Goal: Information Seeking & Learning: Check status

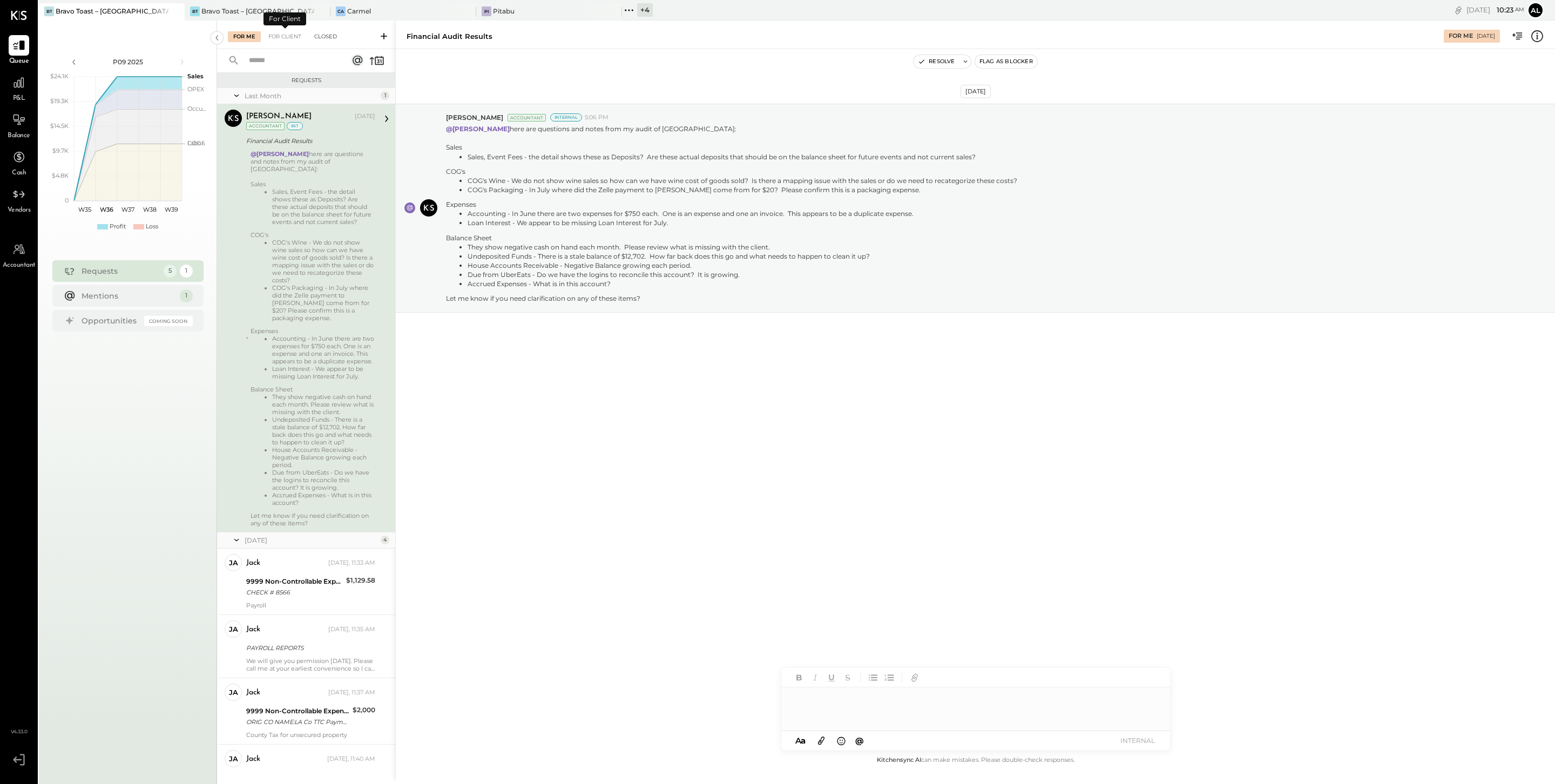
click at [326, 33] on div "Closed" at bounding box center [325, 36] width 33 height 10
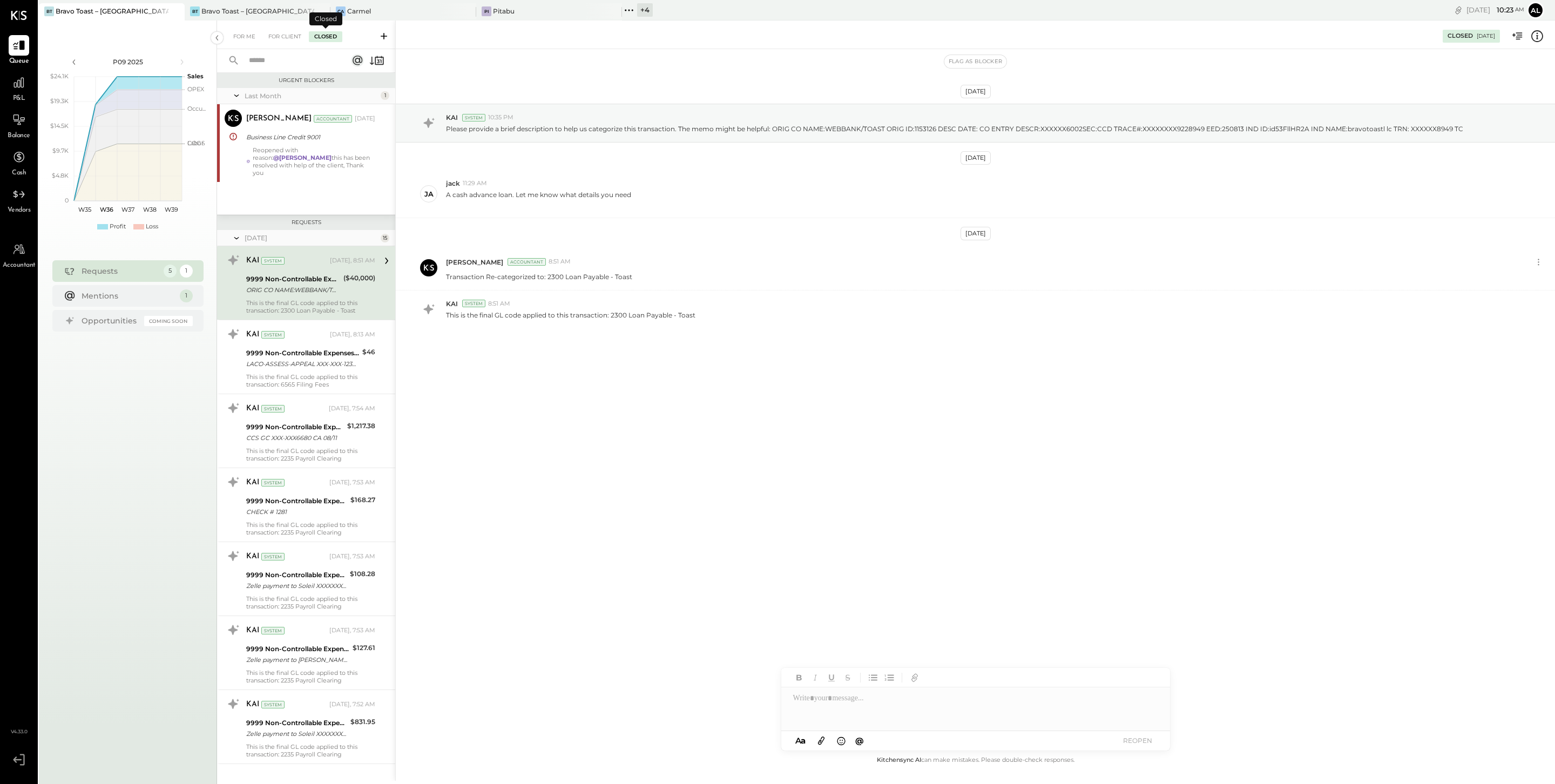
click at [308, 60] on input "text" at bounding box center [291, 61] width 98 height 18
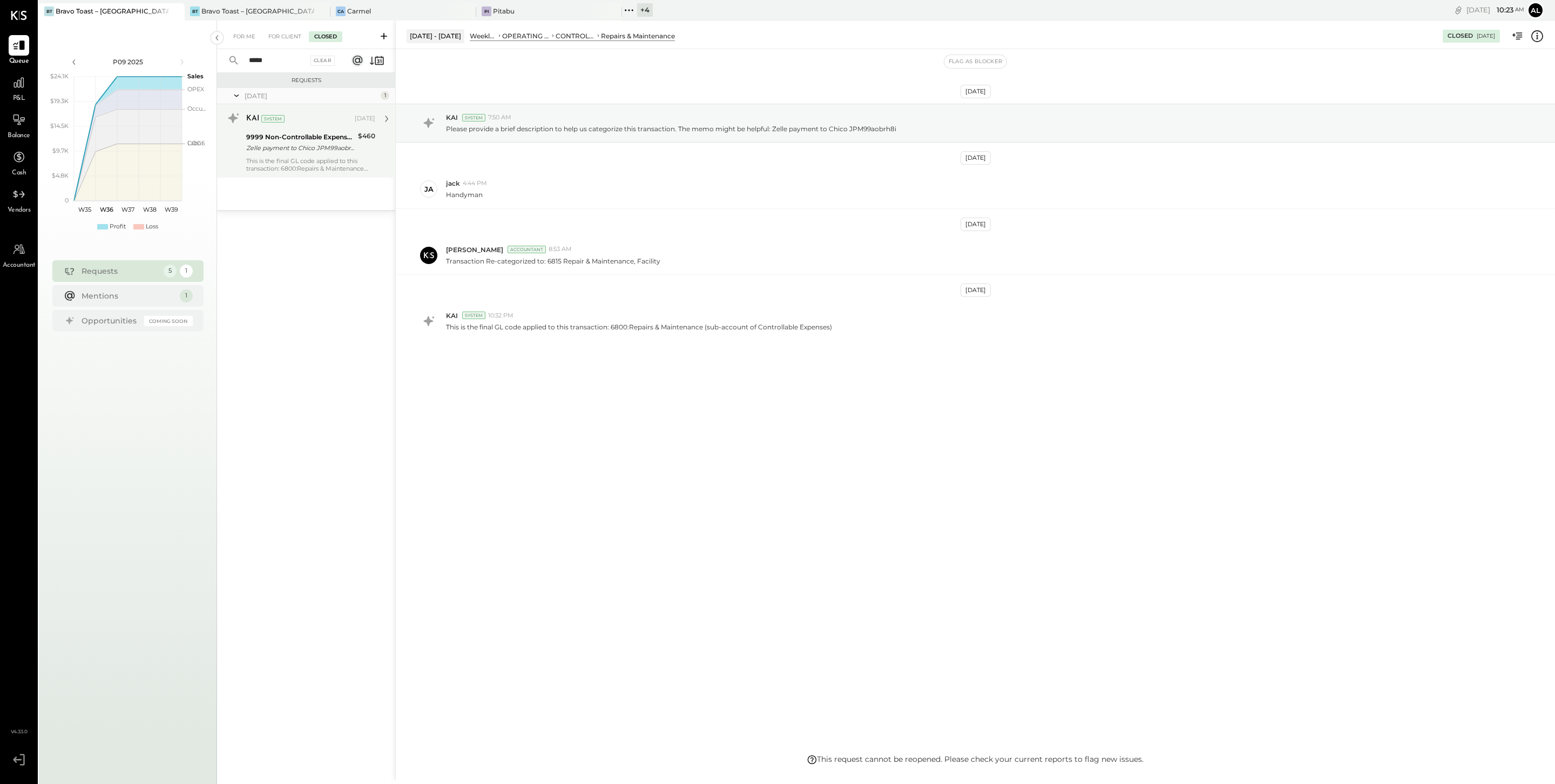
type input "*****"
click at [317, 164] on div "This is the final GL code applied to this transaction: 6800:Repairs & Maintenan…" at bounding box center [311, 165] width 129 height 15
click at [282, 34] on div "For Client" at bounding box center [285, 36] width 44 height 10
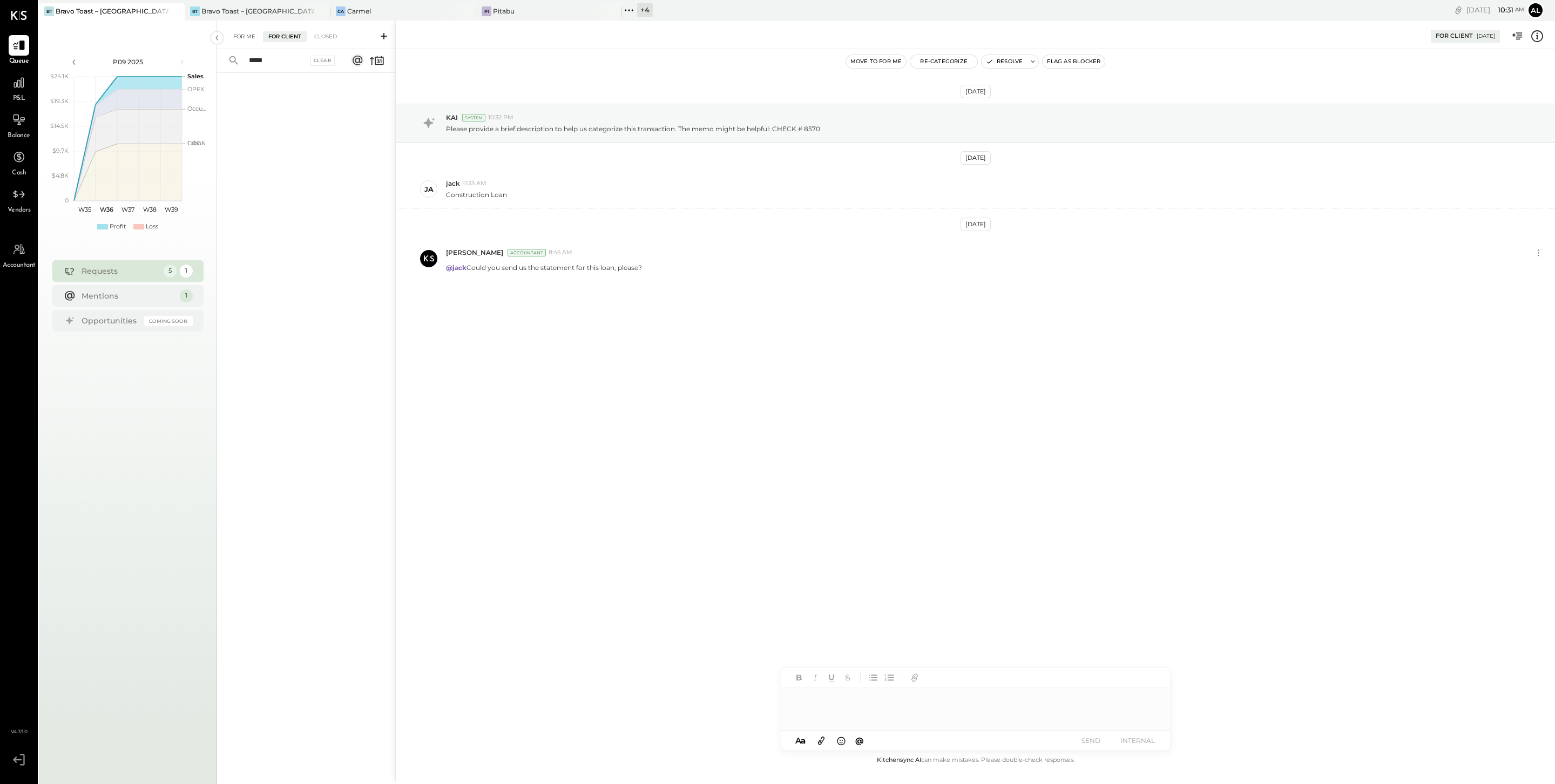
click at [248, 33] on div "For Me" at bounding box center [244, 36] width 33 height 10
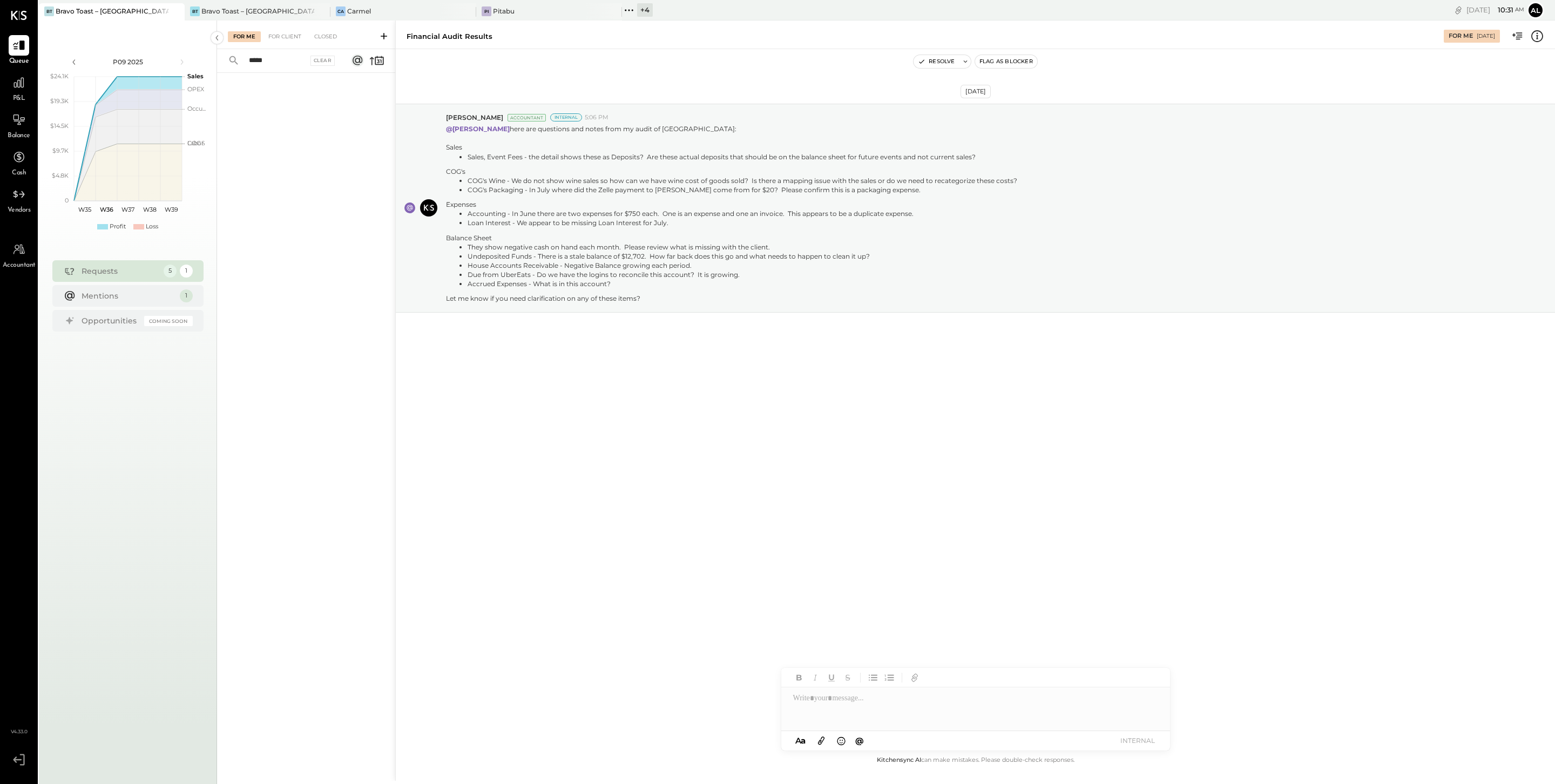
click at [290, 65] on input "*****" at bounding box center [275, 61] width 65 height 18
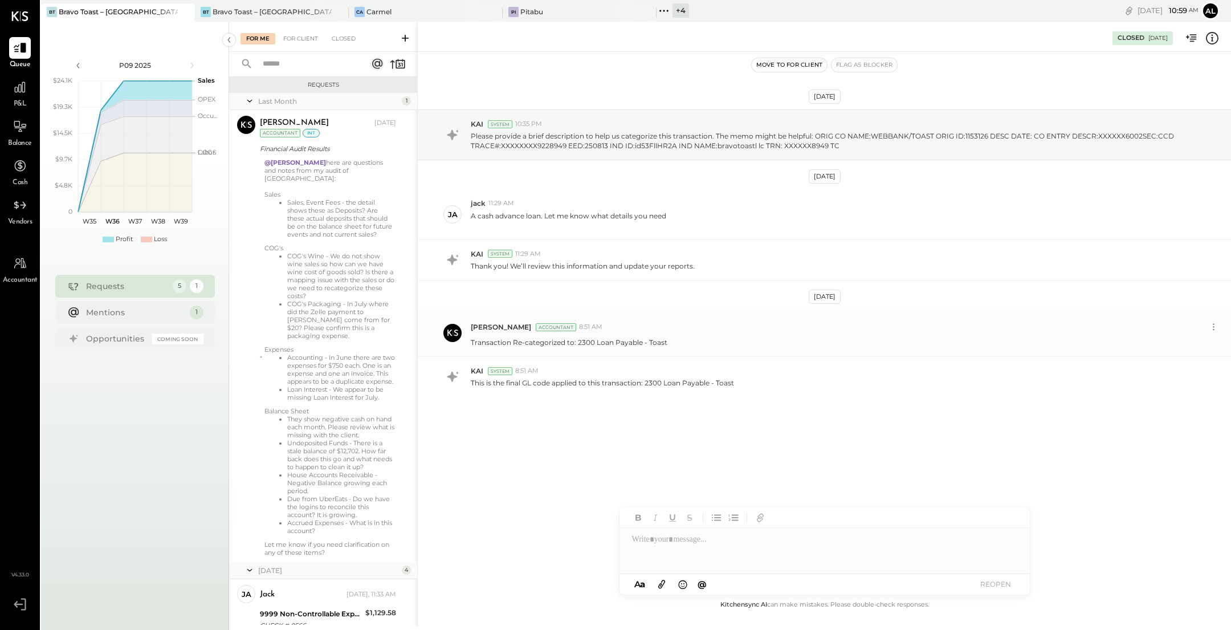
scroll to position [222, 0]
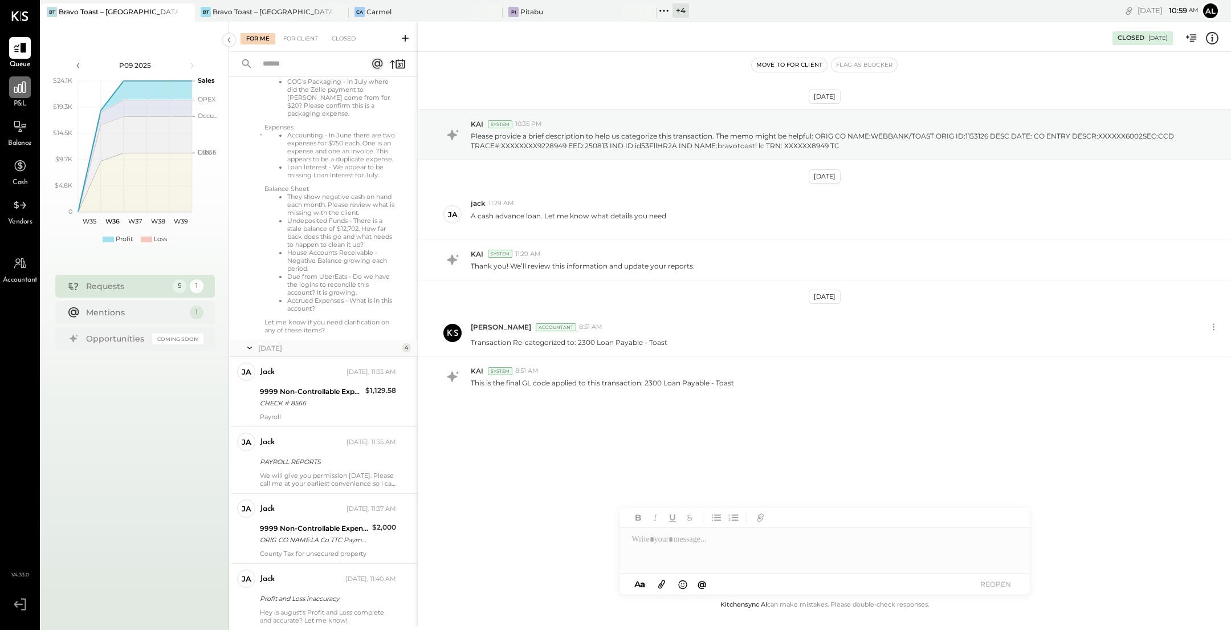
click at [24, 86] on icon at bounding box center [20, 87] width 15 height 15
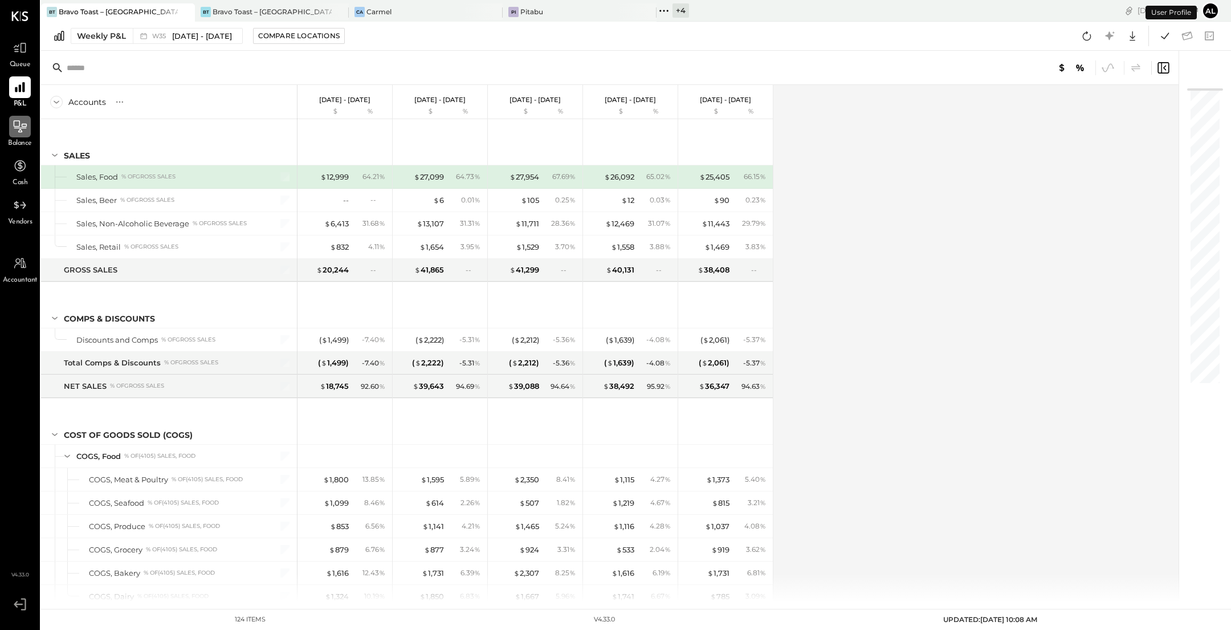
click at [23, 133] on icon at bounding box center [20, 126] width 15 height 15
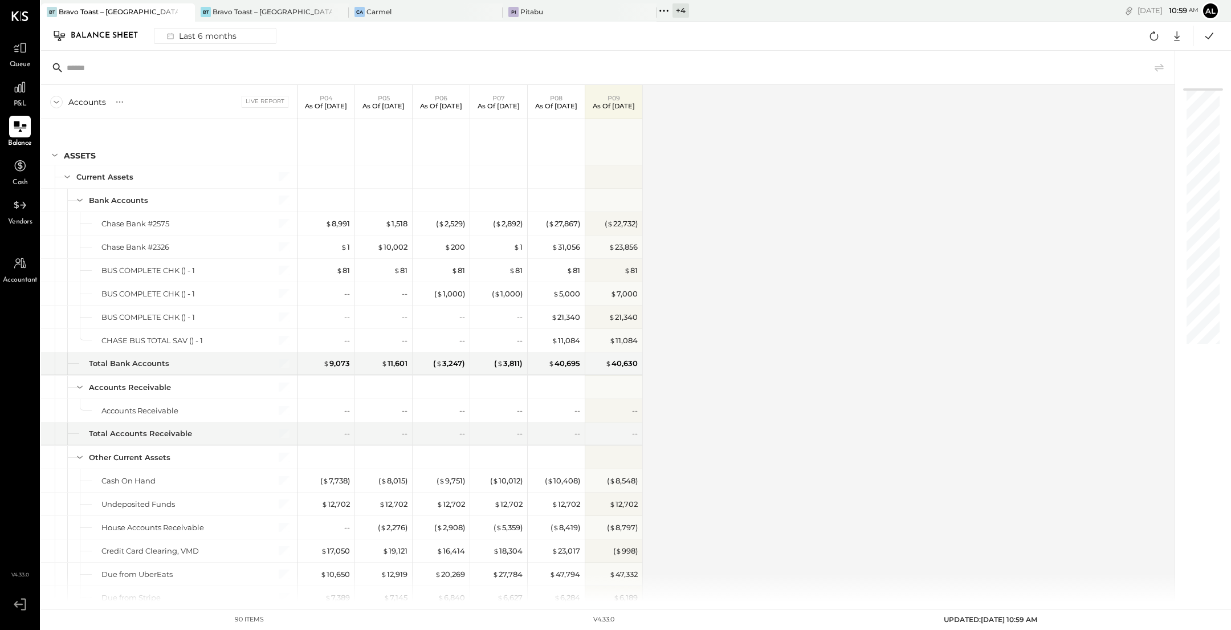
scroll to position [1301, 0]
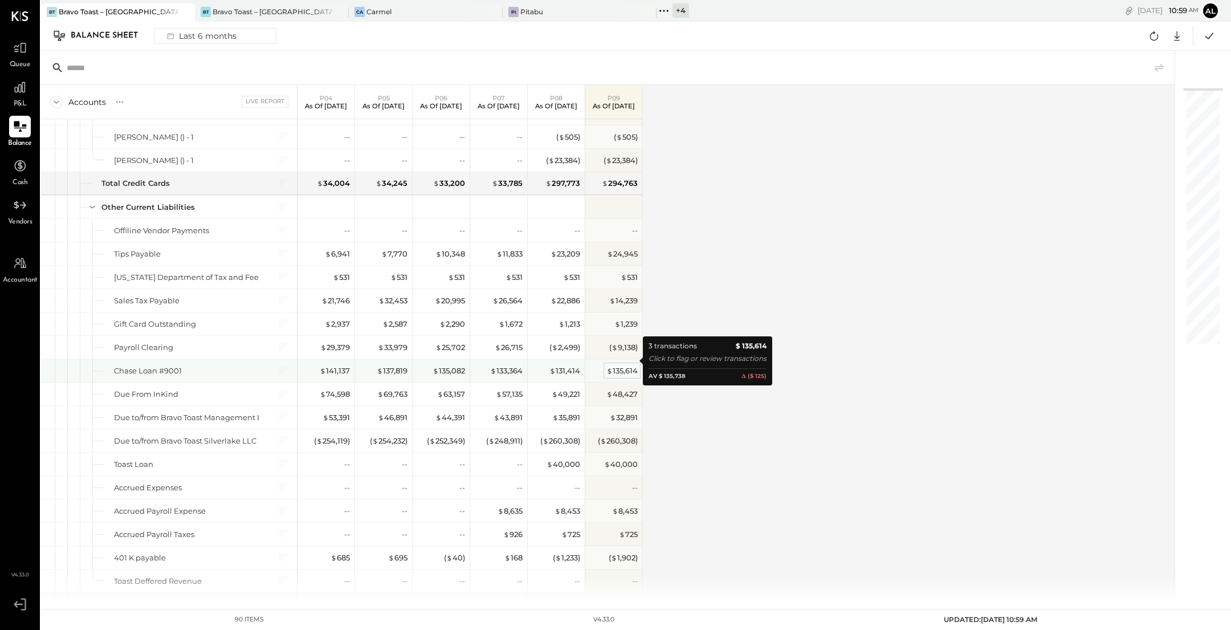
click at [624, 365] on div "$ 135,614" at bounding box center [621, 370] width 31 height 11
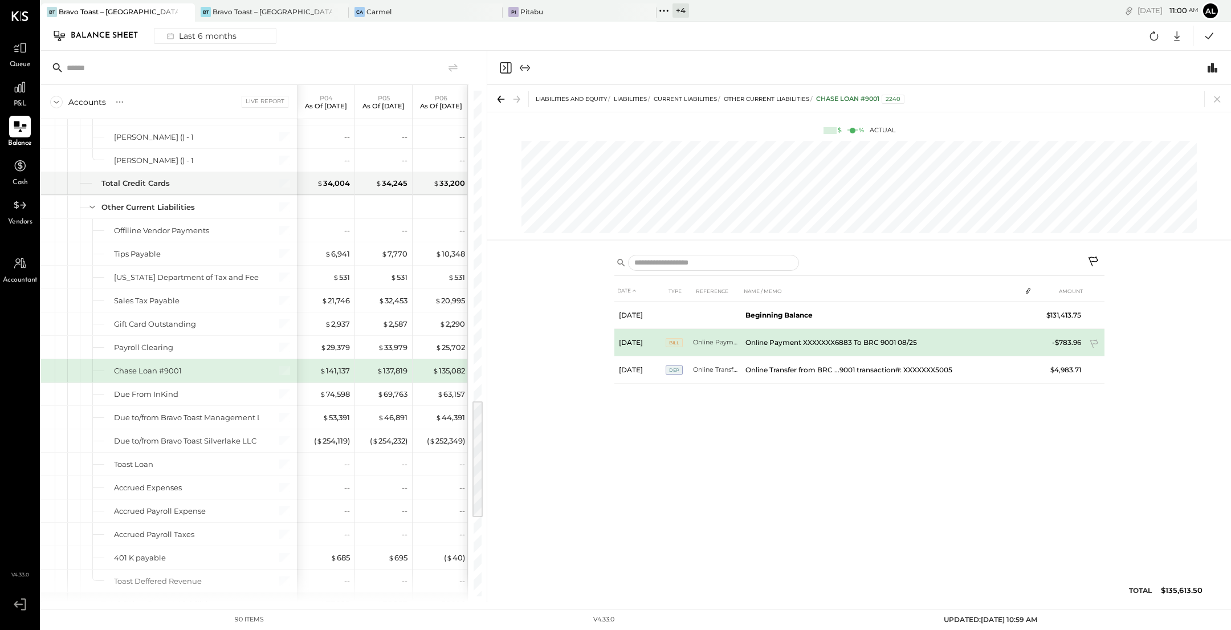
click at [866, 343] on td "Online Payment XXXXXXX6883 To BRC 9001 08/25" at bounding box center [881, 342] width 280 height 27
click at [671, 341] on span "BILL" at bounding box center [674, 342] width 17 height 9
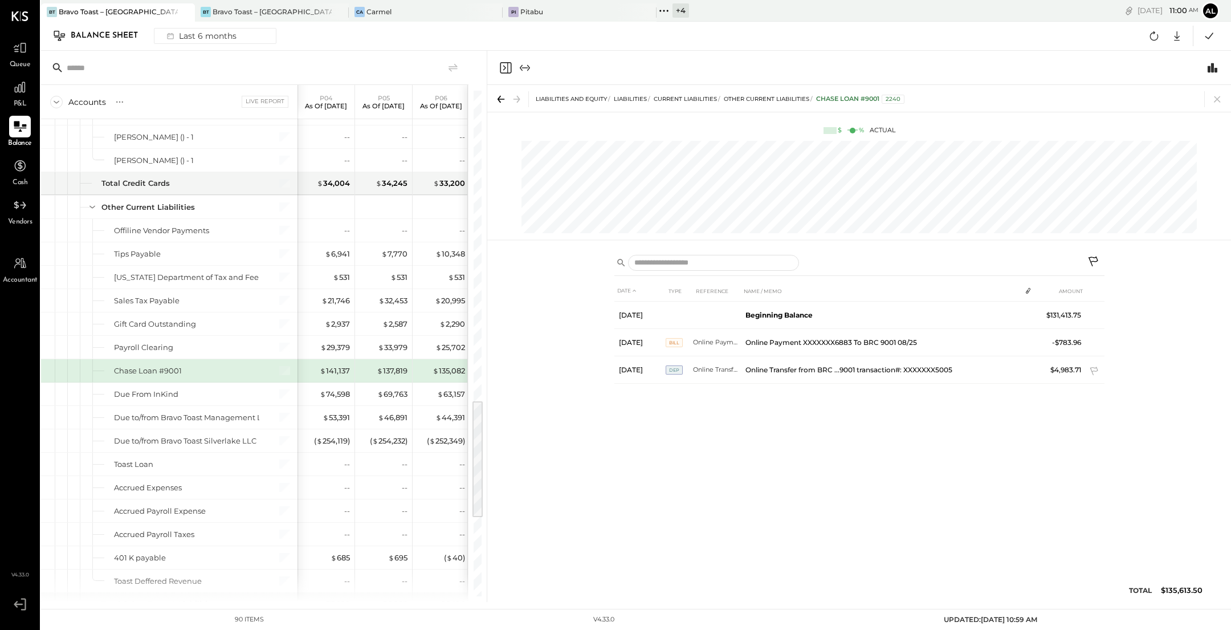
click at [738, 410] on div "DATE TYPE REFERENCE NAME / MEMO AMOUNT Aug 25, 25 Beginning Balance $131,413.75…" at bounding box center [859, 443] width 490 height 327
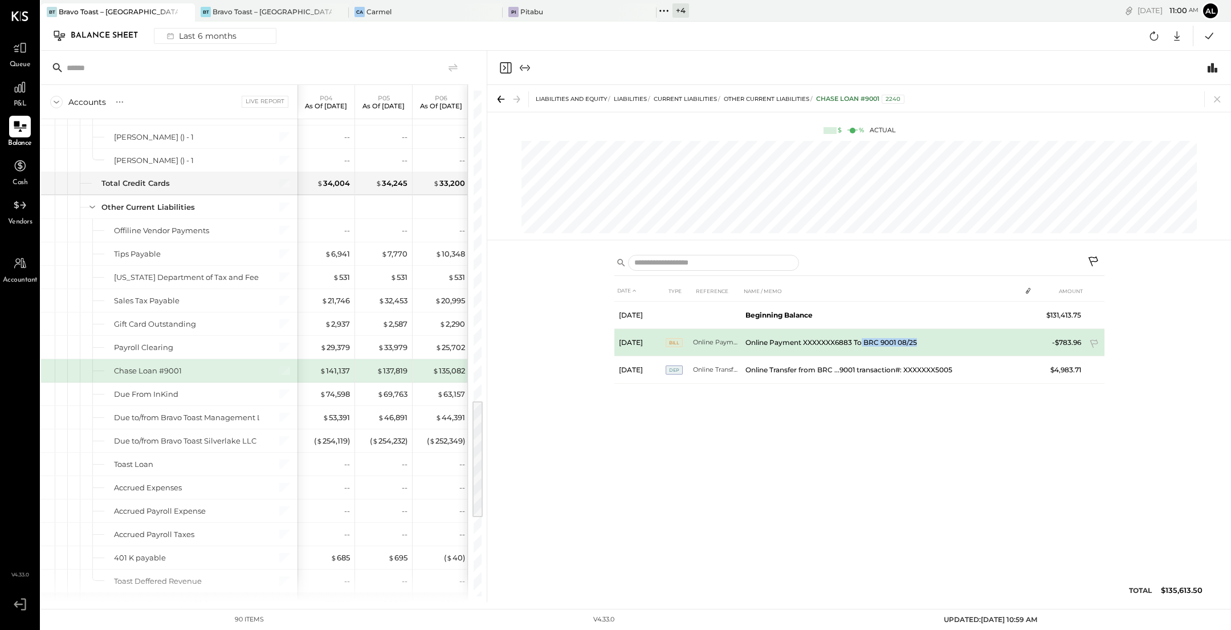
drag, startPoint x: 922, startPoint y: 344, endPoint x: 860, endPoint y: 343, distance: 62.7
click at [860, 343] on td "Online Payment XXXXXXX6883 To BRC 9001 08/25" at bounding box center [881, 342] width 280 height 27
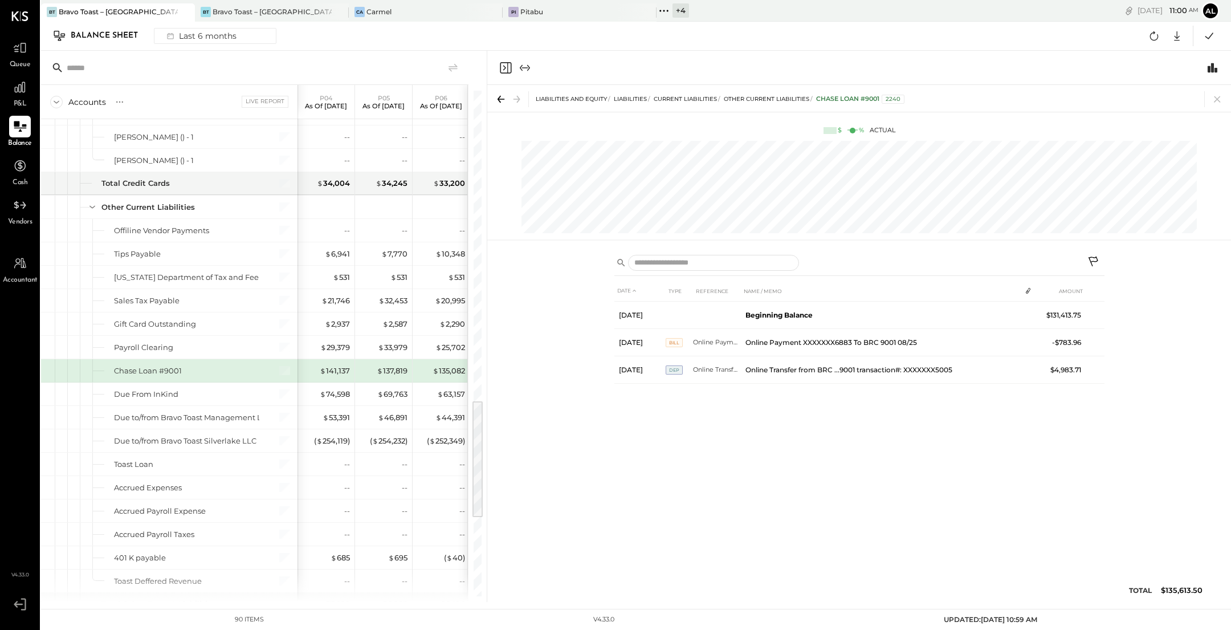
click at [840, 448] on div "DATE TYPE REFERENCE NAME / MEMO AMOUNT Aug 25, 25 Beginning Balance $131,413.75…" at bounding box center [859, 443] width 490 height 327
click at [1209, 27] on button at bounding box center [1209, 36] width 21 height 21
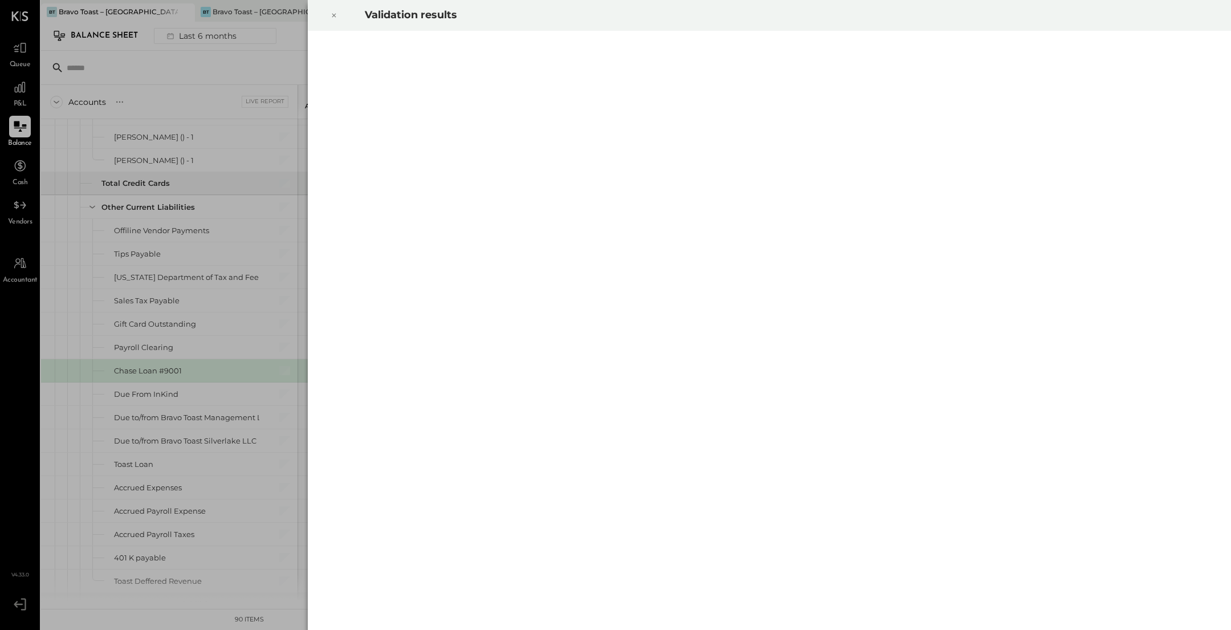
click at [338, 14] on div at bounding box center [333, 15] width 25 height 32
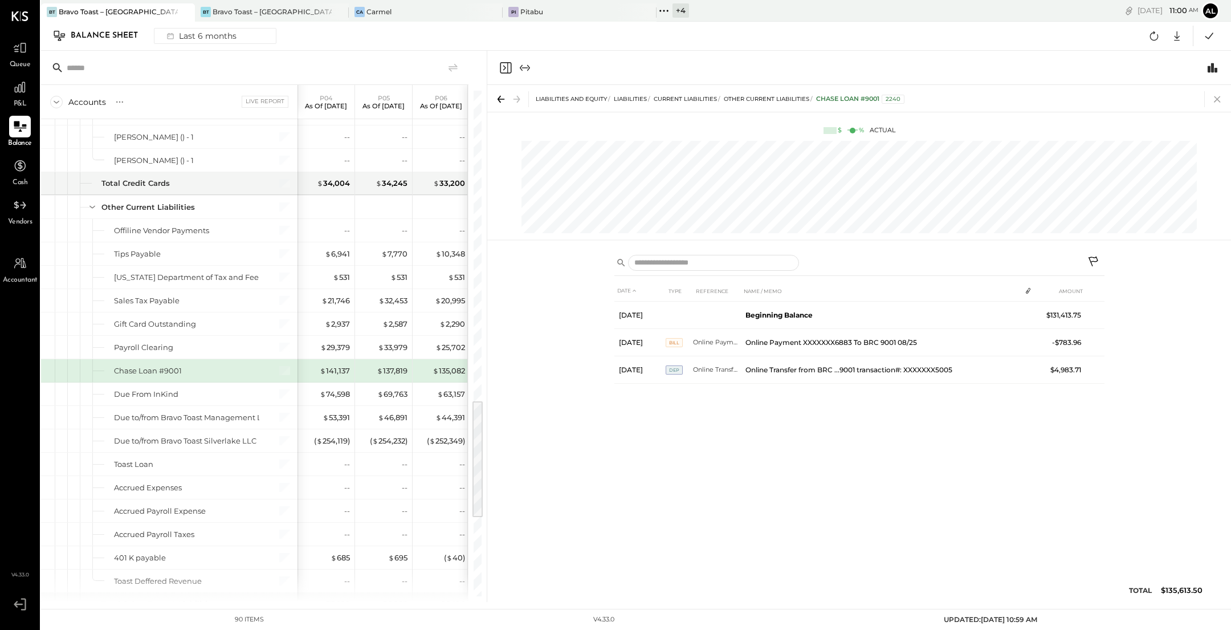
click at [1212, 96] on icon at bounding box center [1218, 99] width 16 height 16
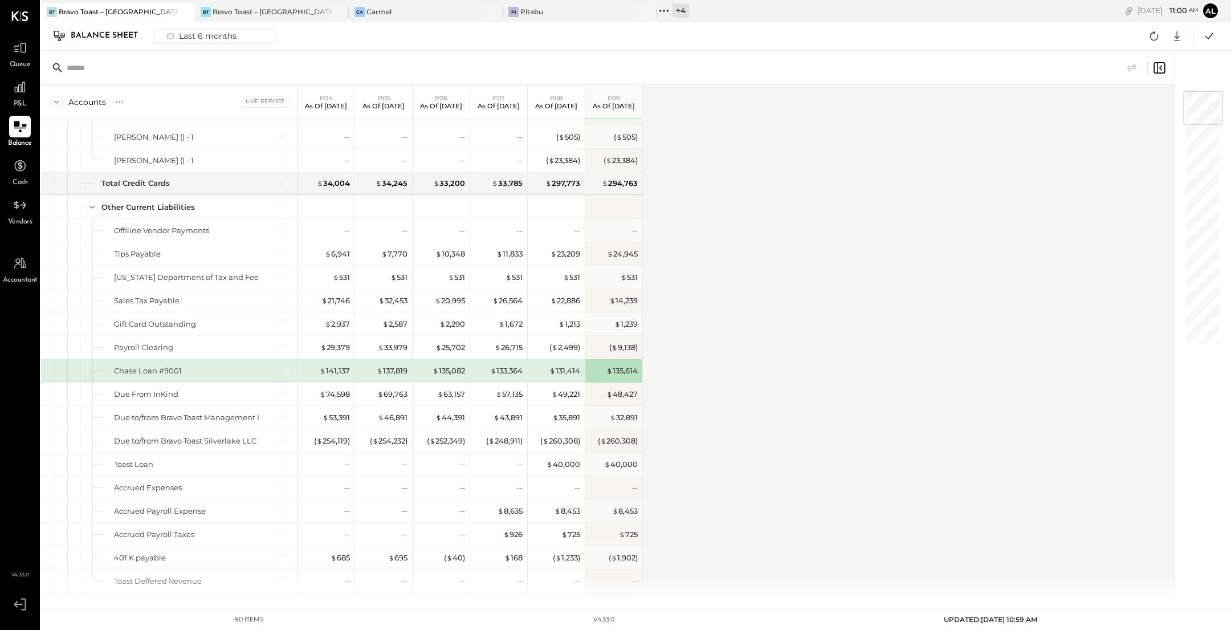
click at [746, 229] on div "Accounts S GL Live Report P04 As of Apr 27th 2025 P05 As of May 25th 2025 P06 A…" at bounding box center [608, 343] width 1135 height 517
click at [787, 313] on div "Accounts S GL Live Report P04 As of Apr 27th 2025 P05 As of May 25th 2025 P06 A…" at bounding box center [608, 343] width 1135 height 517
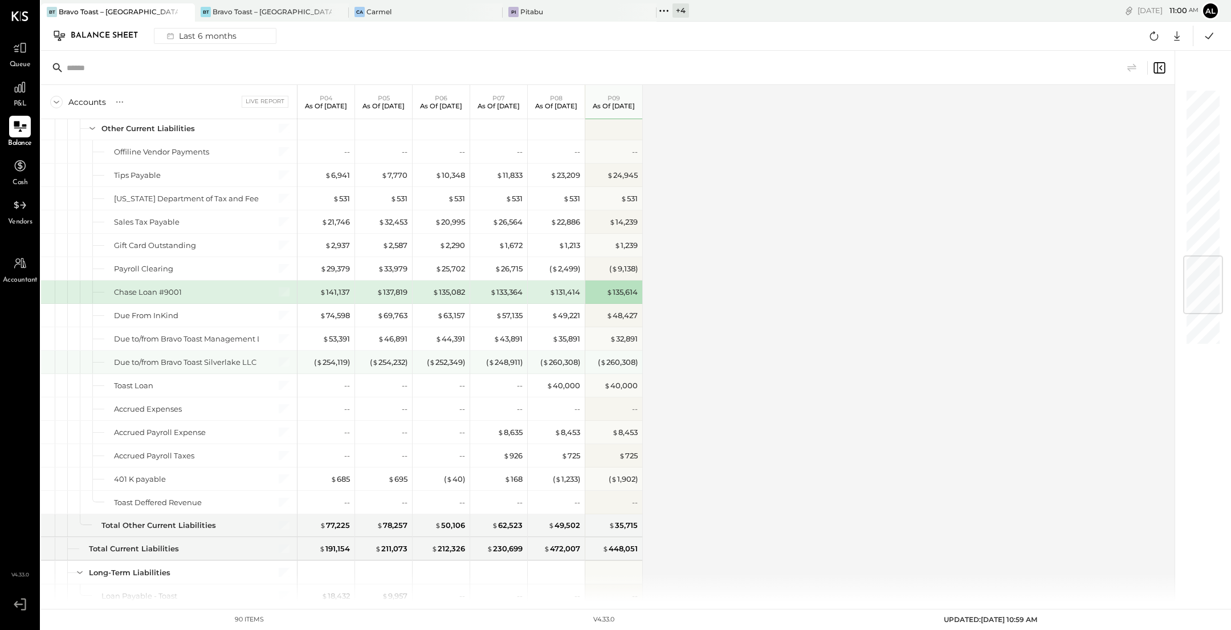
scroll to position [1381, 0]
click at [503, 286] on div "$ 133,364" at bounding box center [506, 291] width 32 height 11
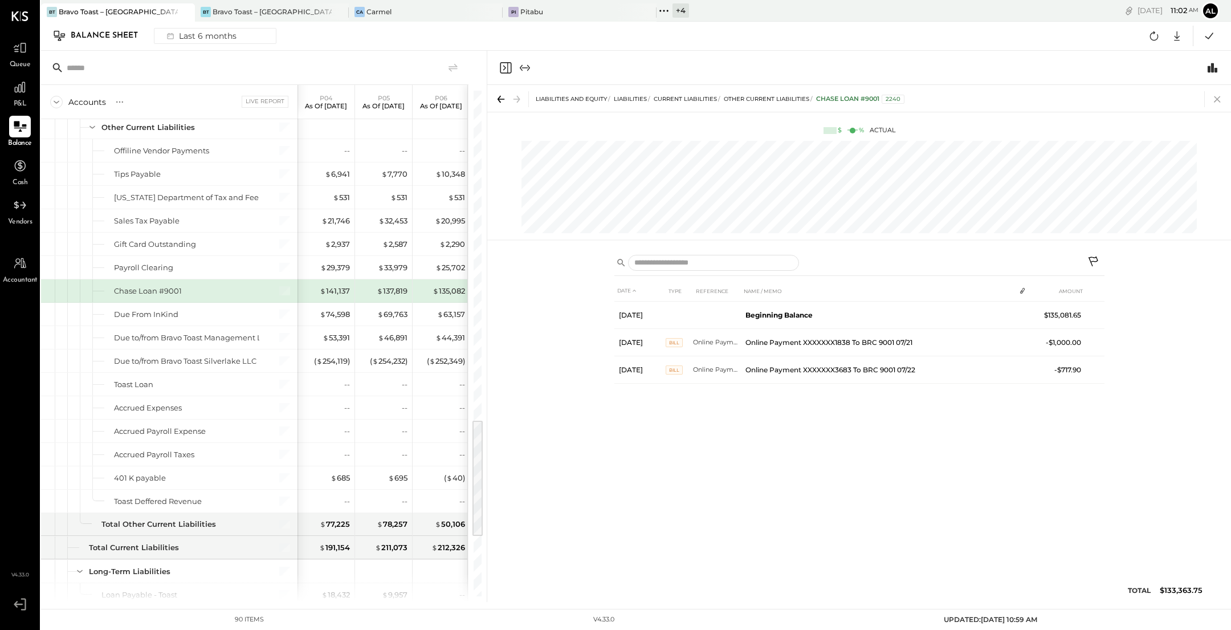
click at [1216, 96] on icon at bounding box center [1218, 99] width 16 height 16
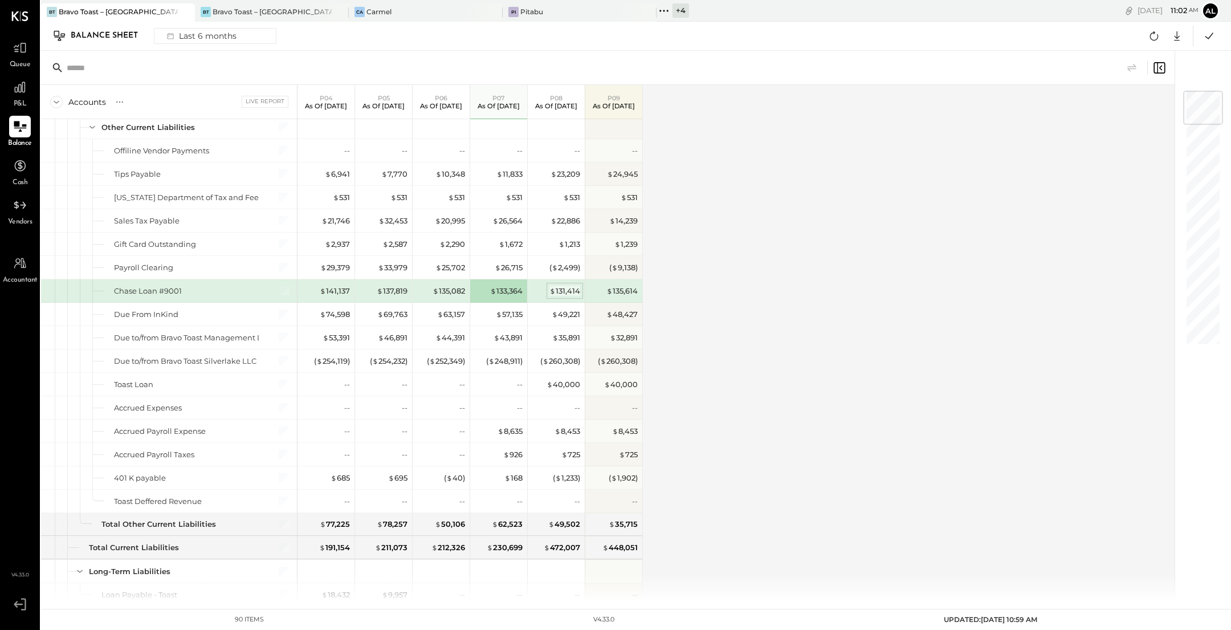
click at [552, 286] on span "$" at bounding box center [552, 290] width 6 height 9
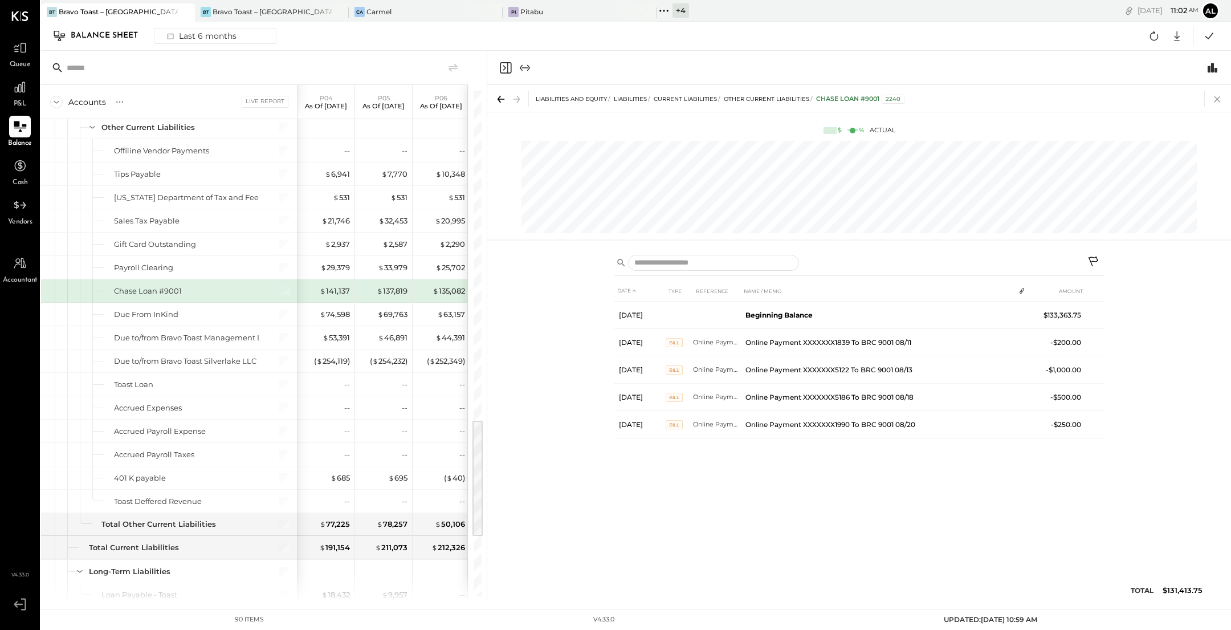
click at [1219, 99] on icon at bounding box center [1218, 99] width 16 height 16
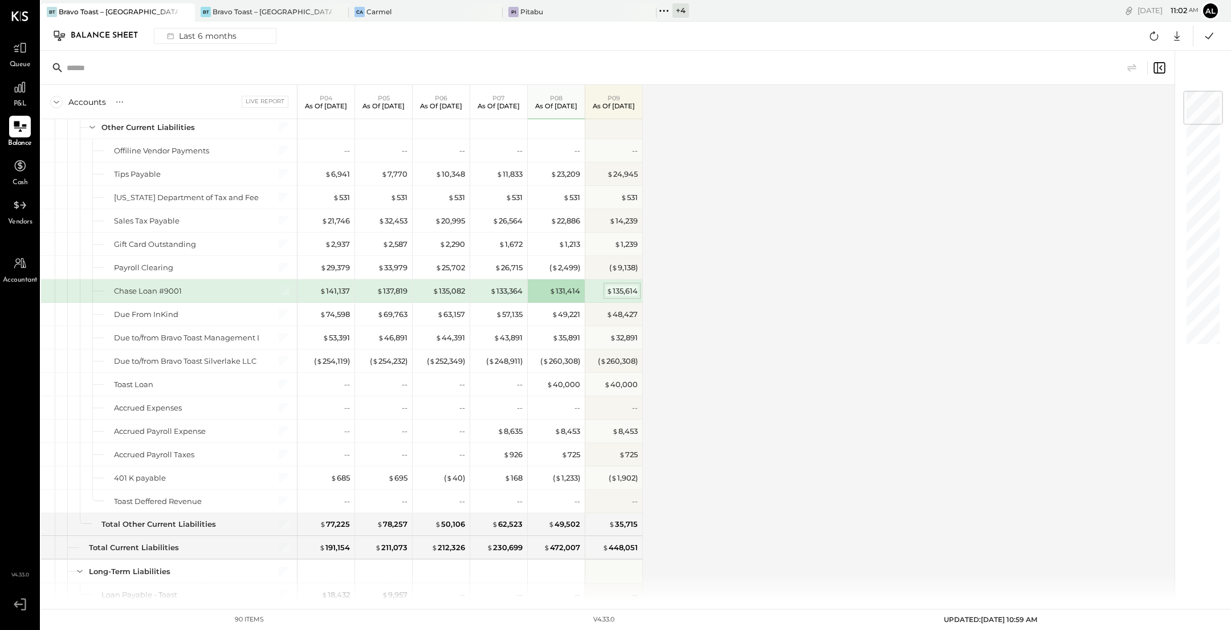
click at [620, 286] on div "$ 135,614" at bounding box center [621, 291] width 31 height 11
